Goal: Transaction & Acquisition: Purchase product/service

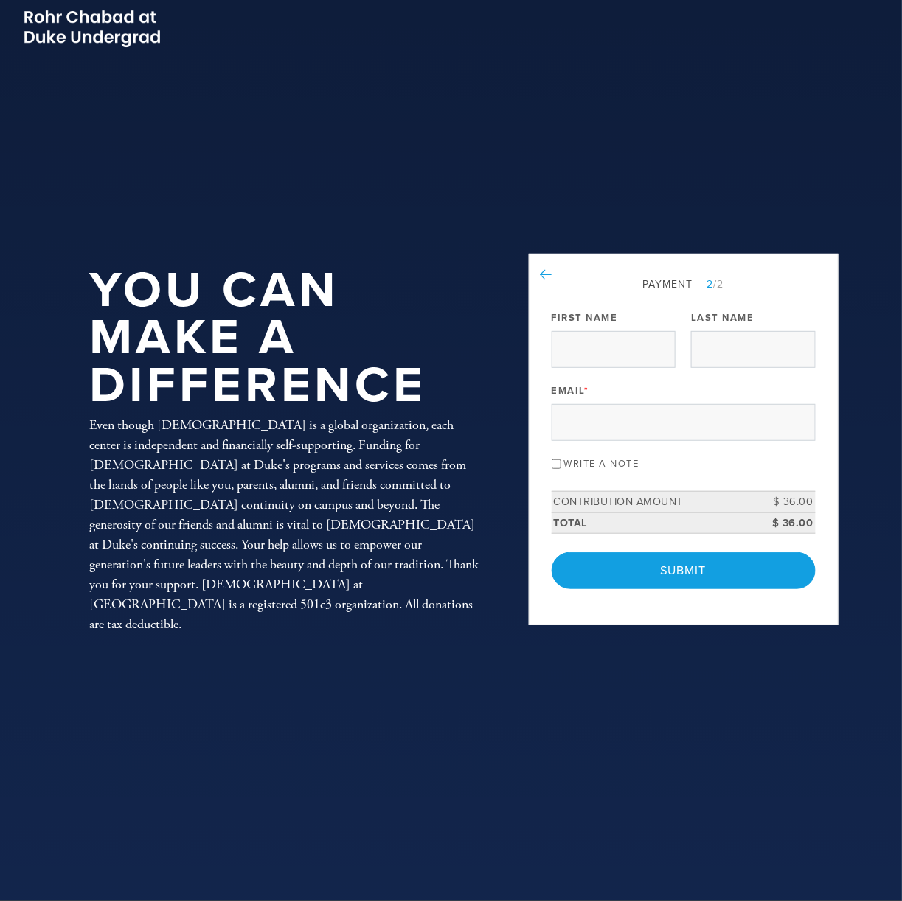
click at [544, 274] on icon at bounding box center [547, 274] width 12 height 13
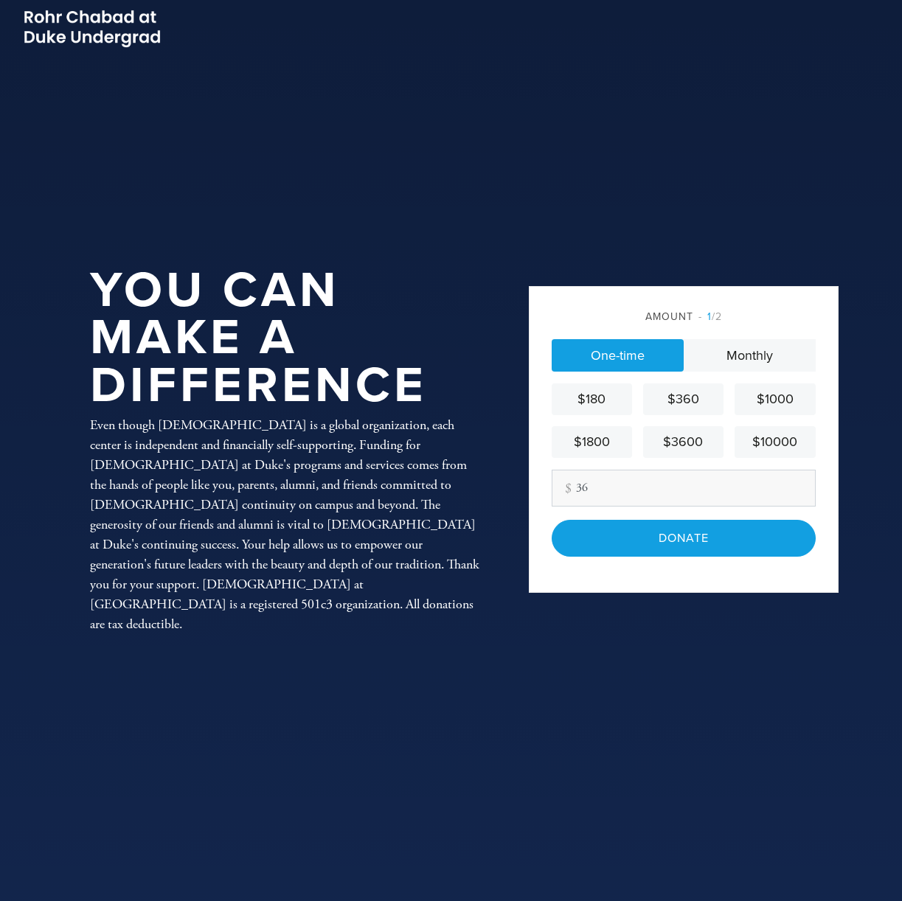
click at [583, 490] on input "36" at bounding box center [684, 488] width 264 height 37
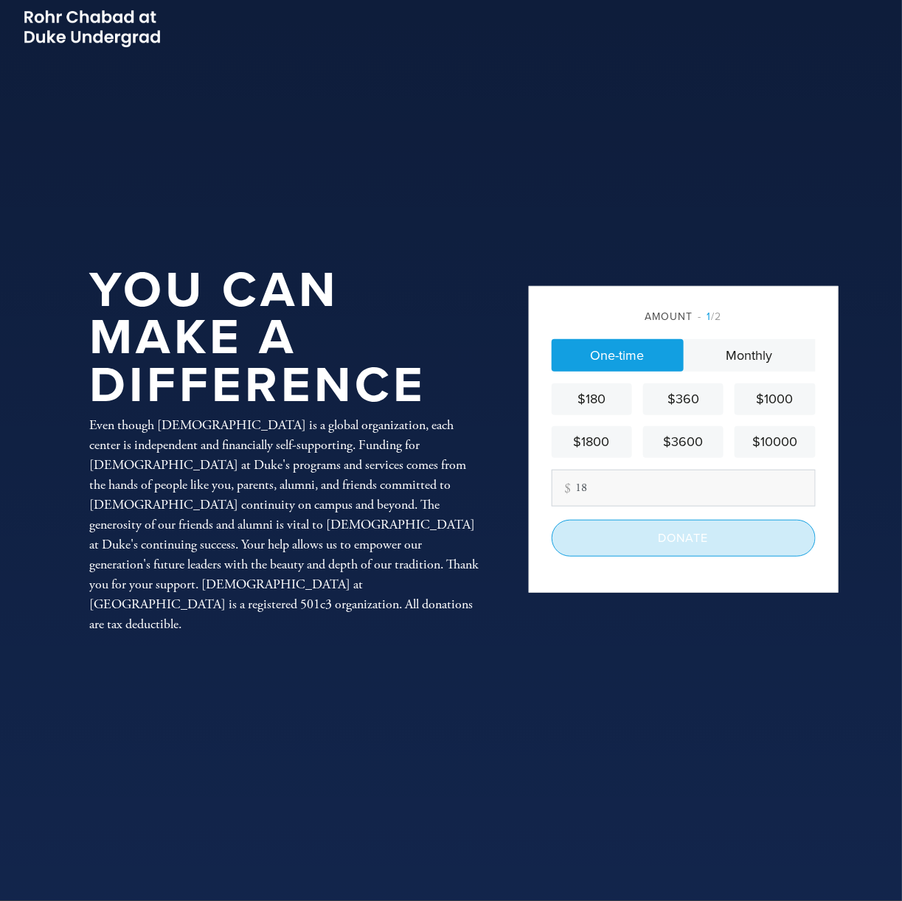
type input "18"
click at [608, 533] on input "Donate" at bounding box center [684, 538] width 264 height 37
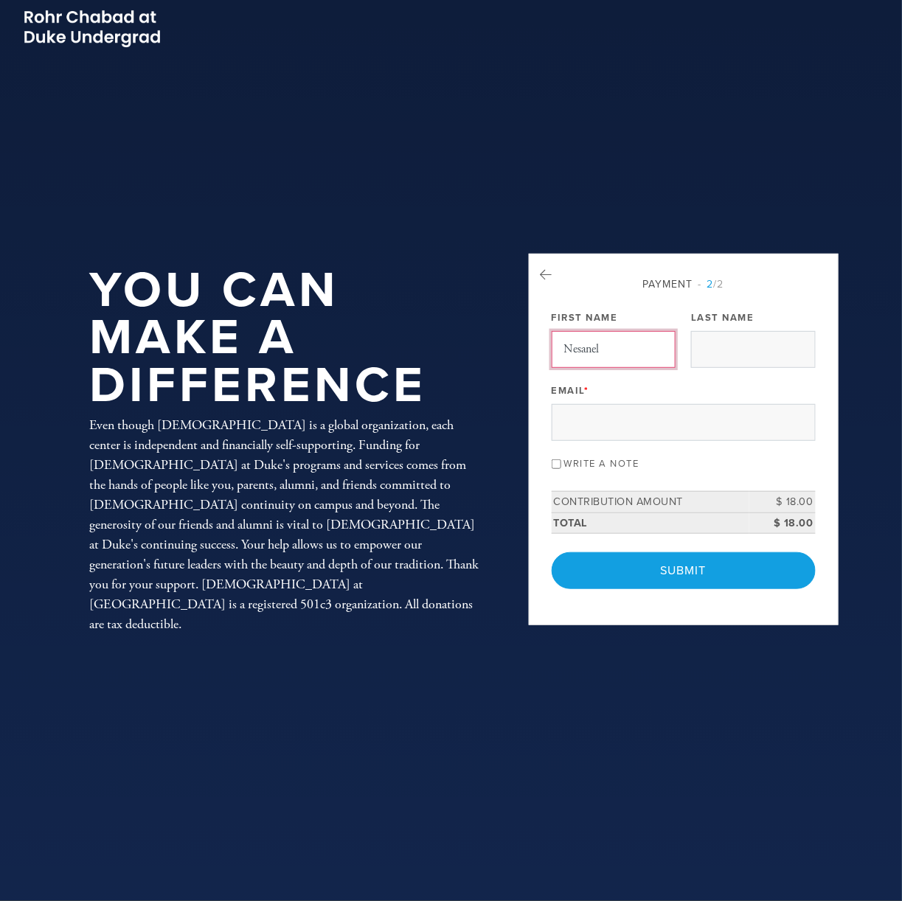
type input "Nesanel"
type input "Chrapliwy"
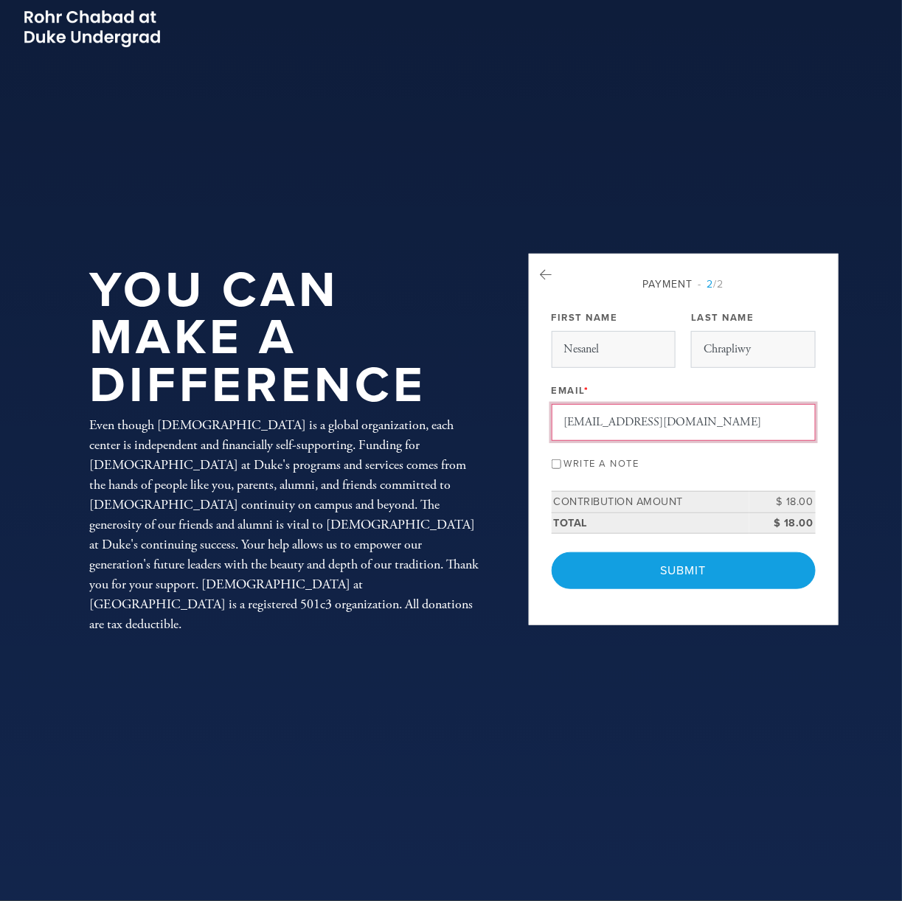
type input "nchrapliwy@gmail.com"
click at [560, 461] on div "Write a note" at bounding box center [684, 463] width 264 height 20
click at [553, 460] on input "Write a note" at bounding box center [557, 465] width 10 height 10
checkbox input "true"
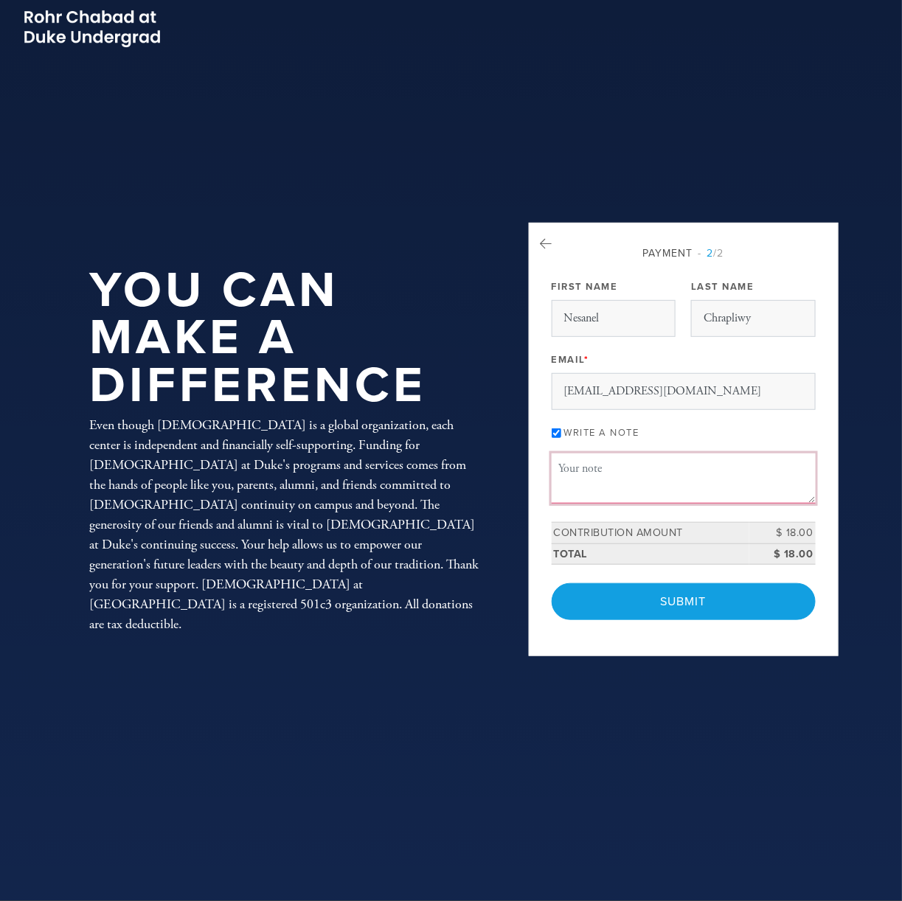
click at [572, 471] on textarea "Message or dedication" at bounding box center [684, 479] width 264 height 50
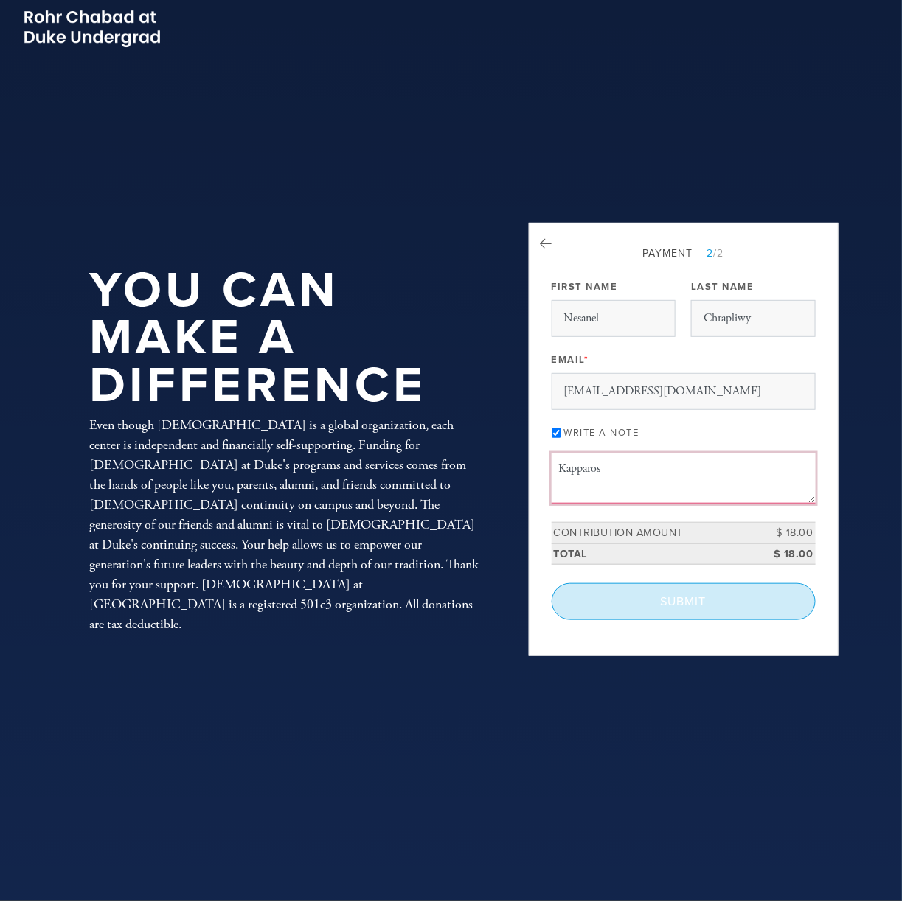
type textarea "Kapparos"
click at [671, 599] on input "Submit" at bounding box center [684, 601] width 264 height 37
